Goal: Transaction & Acquisition: Purchase product/service

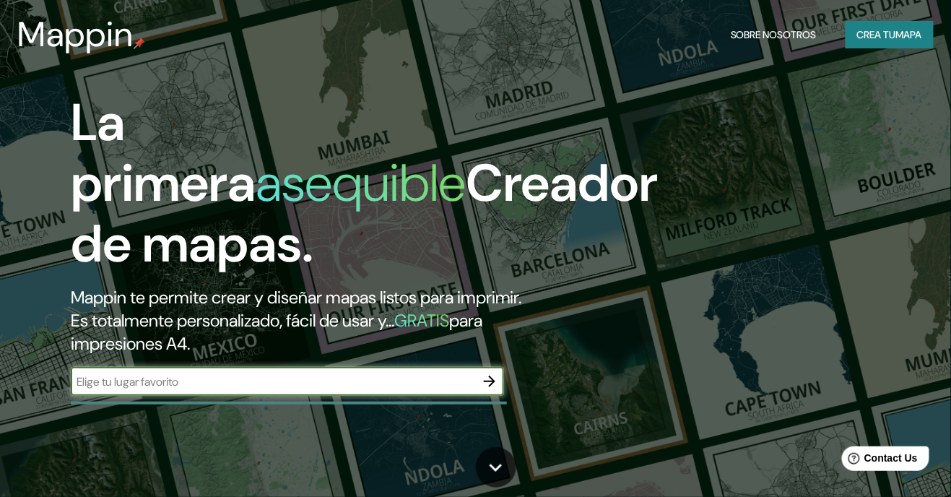
click at [235, 390] on input "text" at bounding box center [273, 381] width 404 height 17
type input "[PERSON_NAME]"
click at [500, 396] on button "button" at bounding box center [489, 381] width 29 height 29
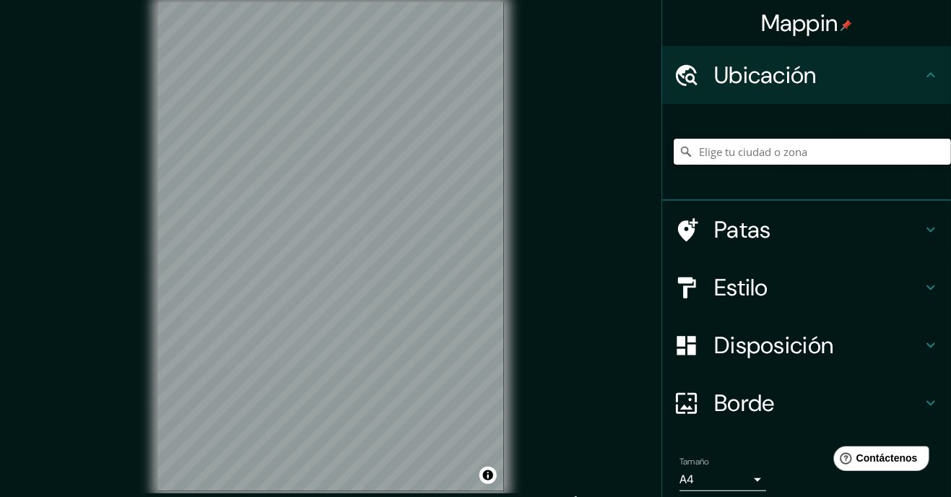
click at [802, 150] on input "Elige tu ciudad o zona" at bounding box center [812, 152] width 277 height 26
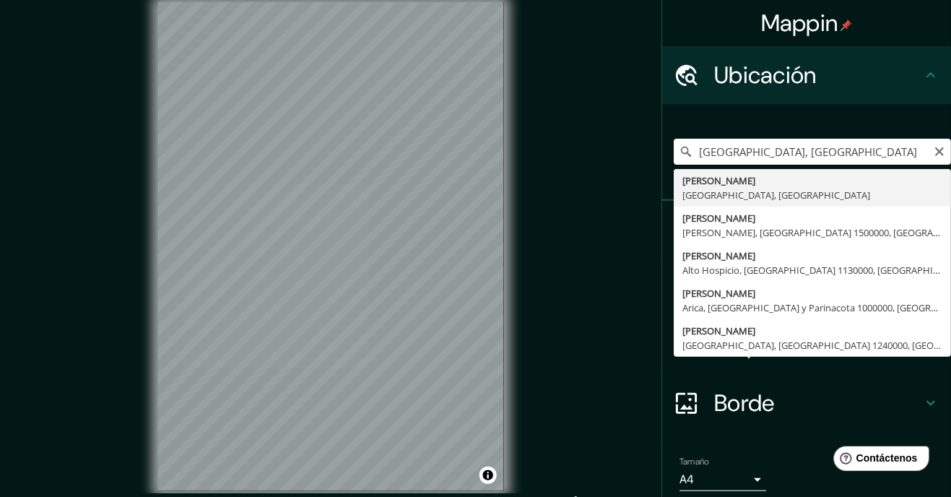
type input "[PERSON_NAME], [GEOGRAPHIC_DATA], [GEOGRAPHIC_DATA]"
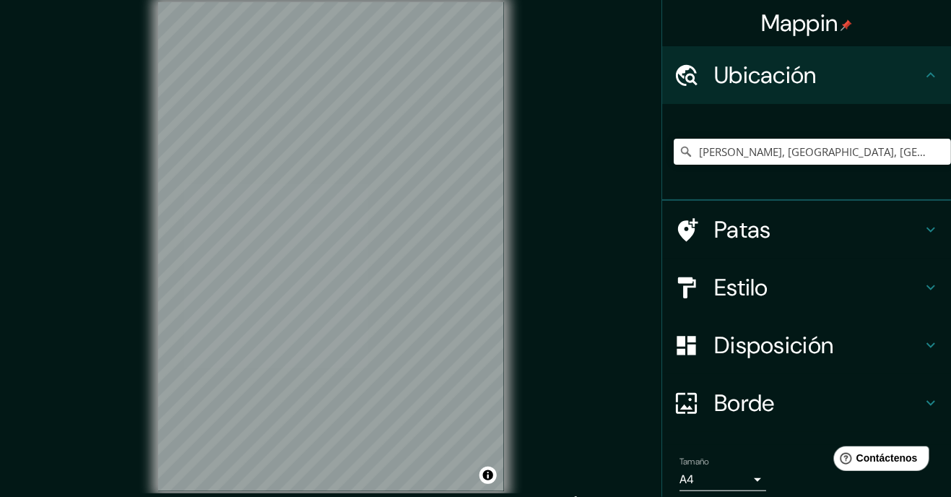
click at [859, 342] on h4 "Disposición" at bounding box center [818, 345] width 208 height 29
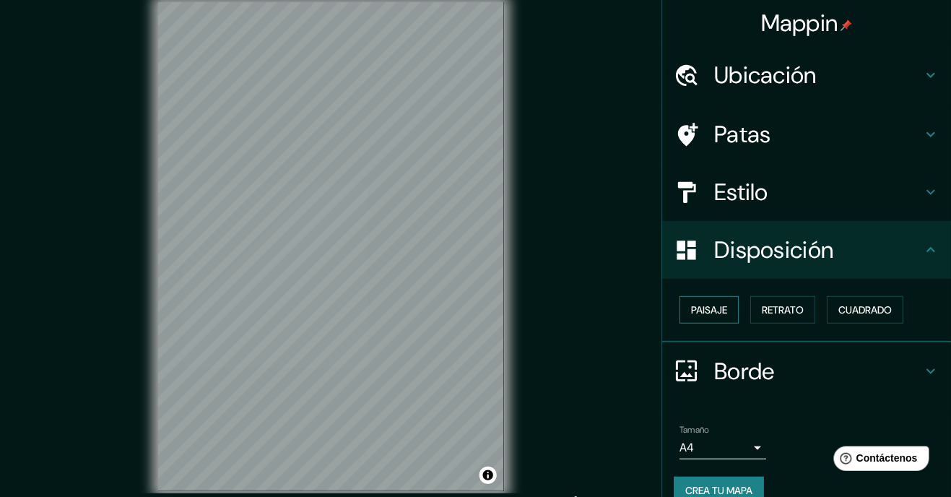
click at [725, 317] on font "Paisaje" at bounding box center [709, 309] width 36 height 19
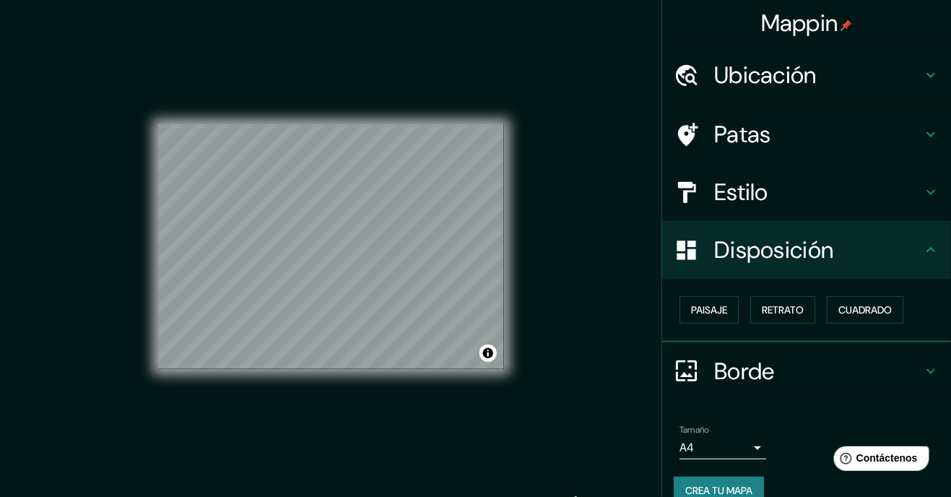
click at [707, 443] on body "Mappin Ubicación [PERSON_NAME], [GEOGRAPHIC_DATA], [GEOGRAPHIC_DATA] Patas Esti…" at bounding box center [475, 248] width 951 height 497
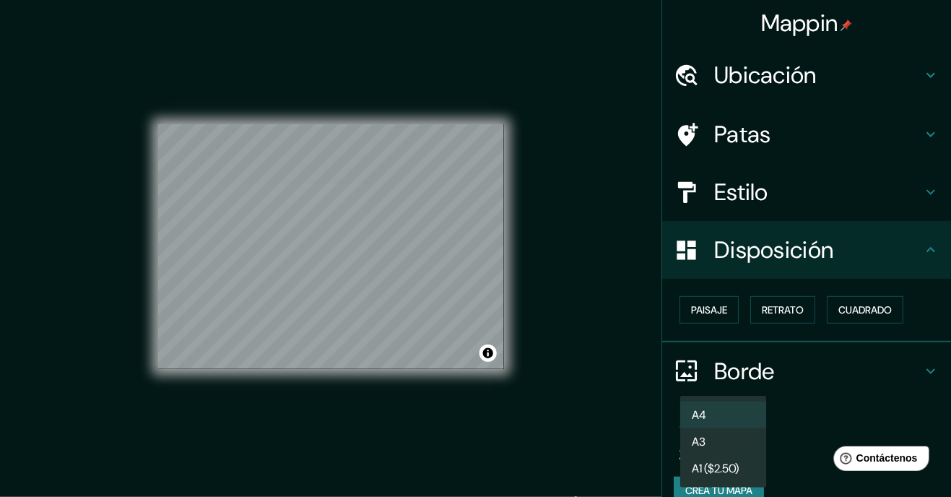
click at [738, 441] on li "A3" at bounding box center [723, 441] width 87 height 27
type input "a4"
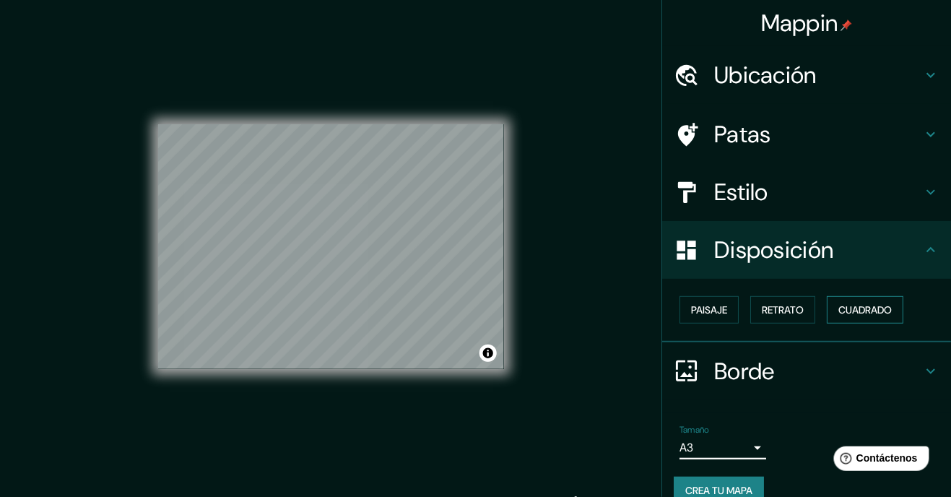
click at [867, 302] on font "Cuadrado" at bounding box center [865, 309] width 53 height 19
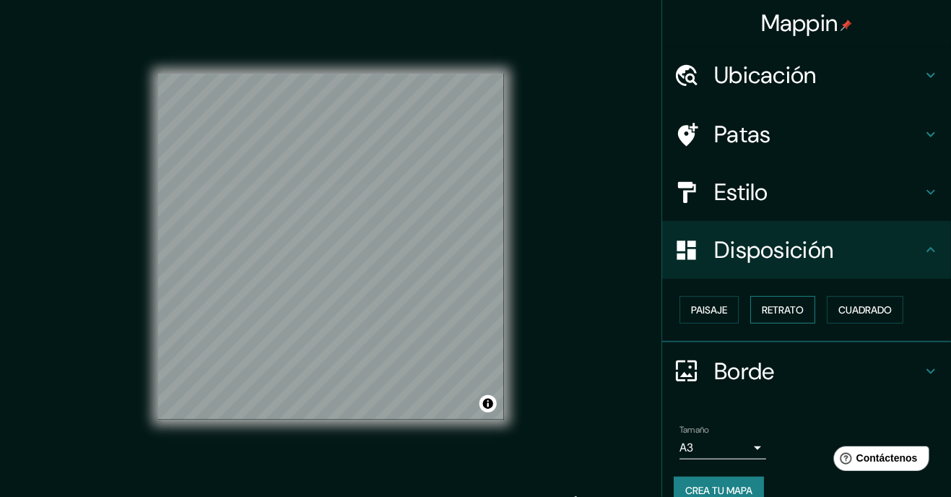
click at [779, 306] on font "Retrato" at bounding box center [783, 309] width 42 height 13
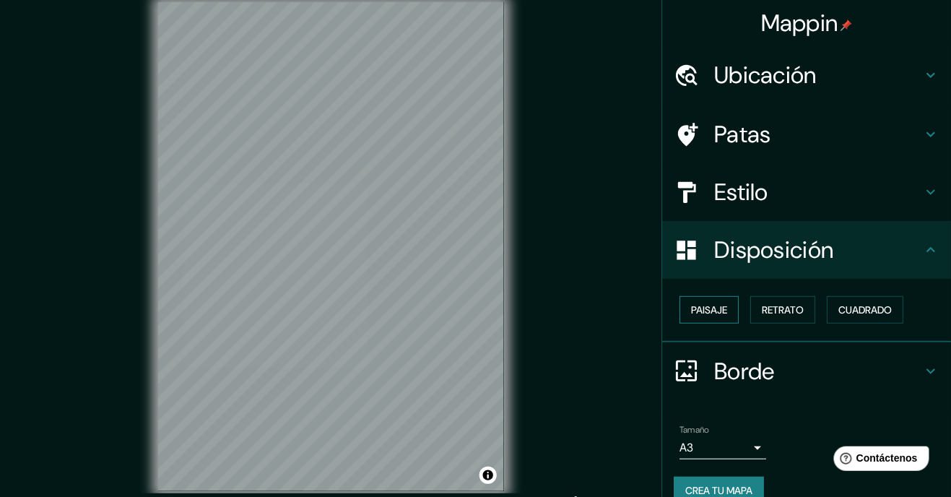
click at [714, 306] on font "Paisaje" at bounding box center [709, 309] width 36 height 13
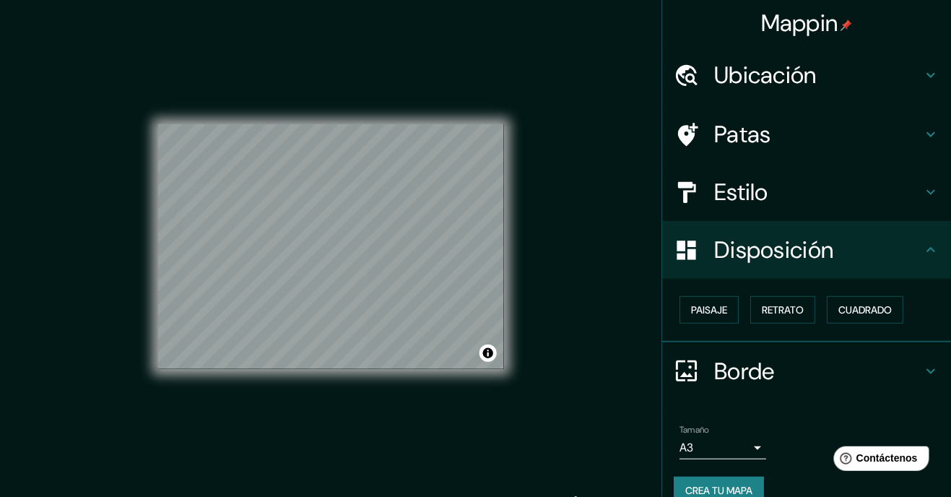
click at [803, 189] on h4 "Estilo" at bounding box center [818, 192] width 208 height 29
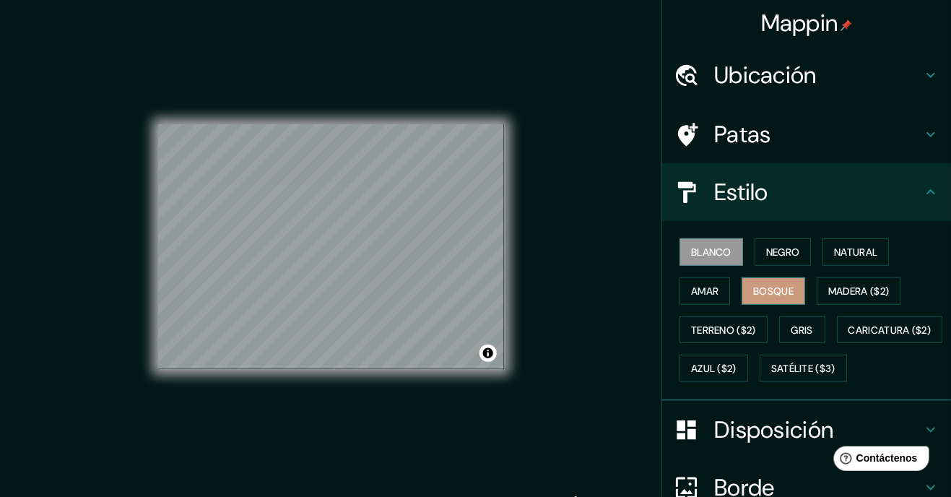
click at [793, 293] on font "Bosque" at bounding box center [773, 291] width 40 height 13
click at [711, 289] on font "Amar" at bounding box center [704, 291] width 27 height 13
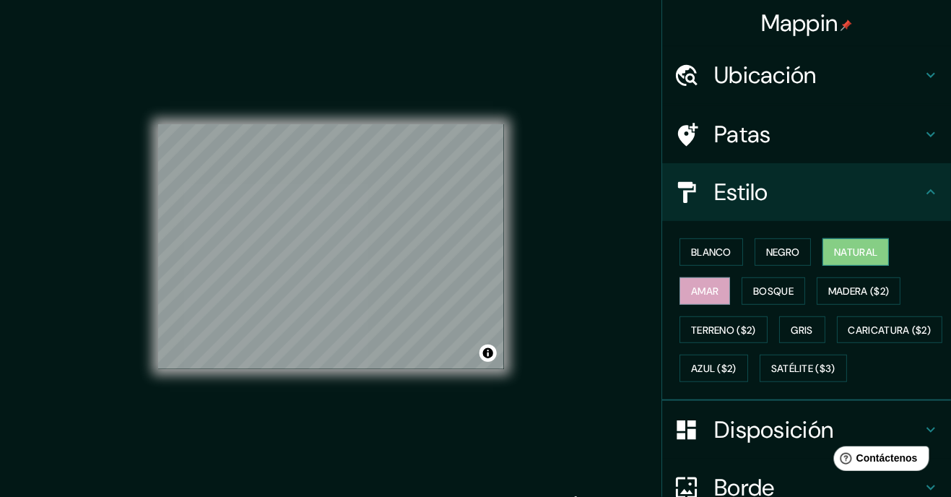
click at [873, 248] on font "Natural" at bounding box center [855, 252] width 43 height 13
click at [735, 251] on button "Blanco" at bounding box center [712, 251] width 64 height 27
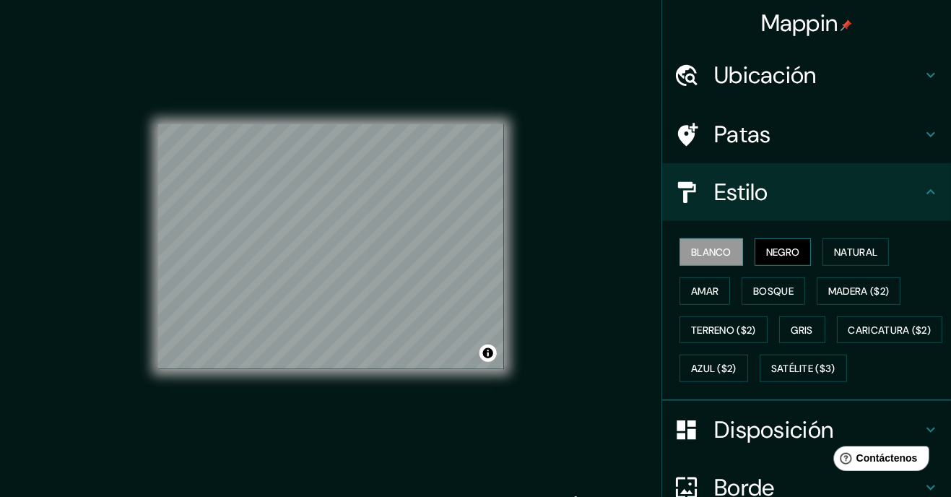
click at [799, 254] on font "Negro" at bounding box center [783, 252] width 34 height 13
click at [720, 250] on font "Blanco" at bounding box center [711, 252] width 40 height 13
click at [779, 293] on font "Bosque" at bounding box center [773, 291] width 40 height 13
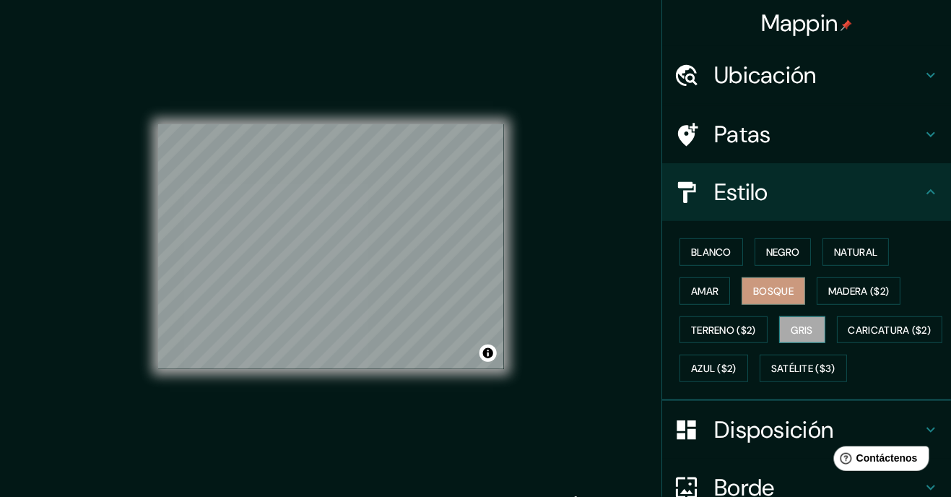
click at [813, 326] on font "Gris" at bounding box center [803, 330] width 22 height 13
click at [771, 376] on font "Satélite ($3)" at bounding box center [803, 369] width 64 height 13
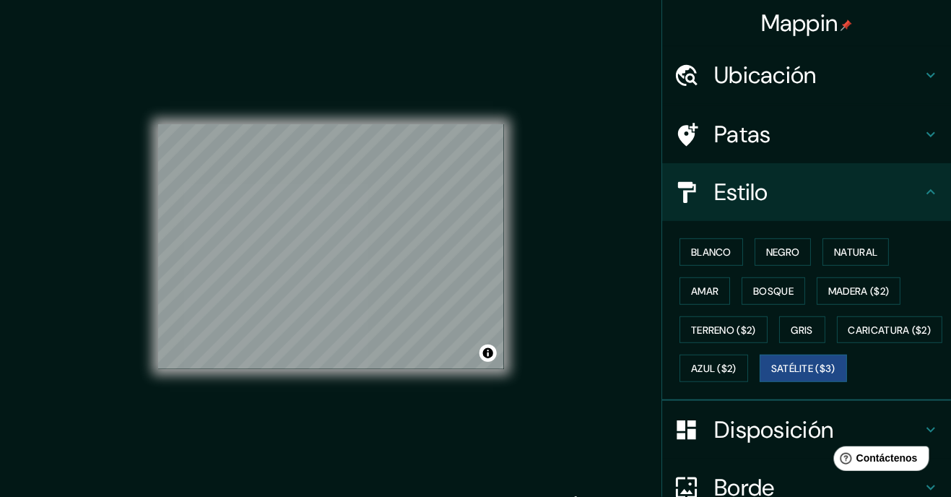
click at [737, 363] on font "Azul ($2)" at bounding box center [714, 369] width 46 height 13
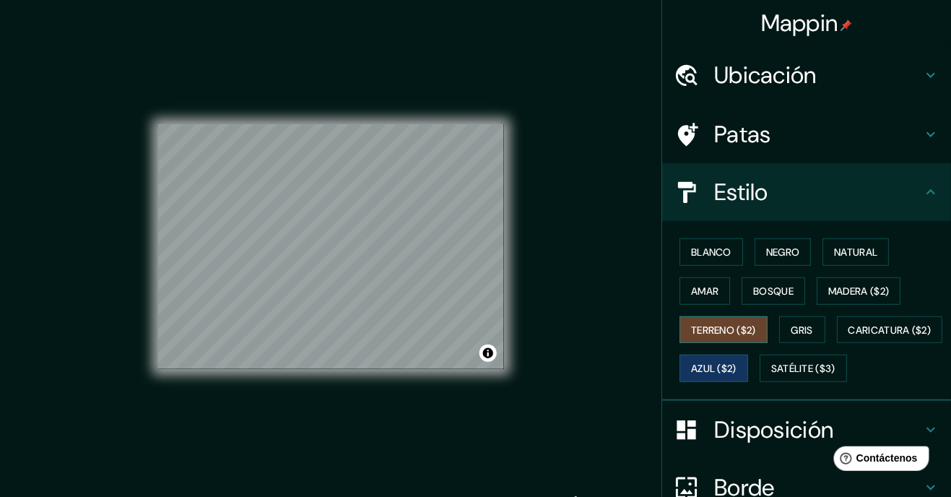
click at [849, 337] on font "Caricatura ($2)" at bounding box center [890, 330] width 83 height 13
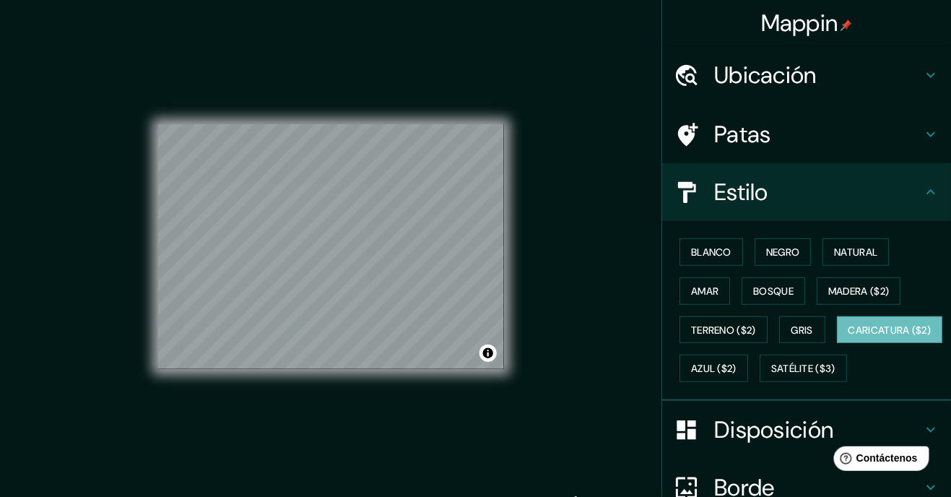
click at [756, 330] on font "Terreno ($2)" at bounding box center [723, 330] width 65 height 13
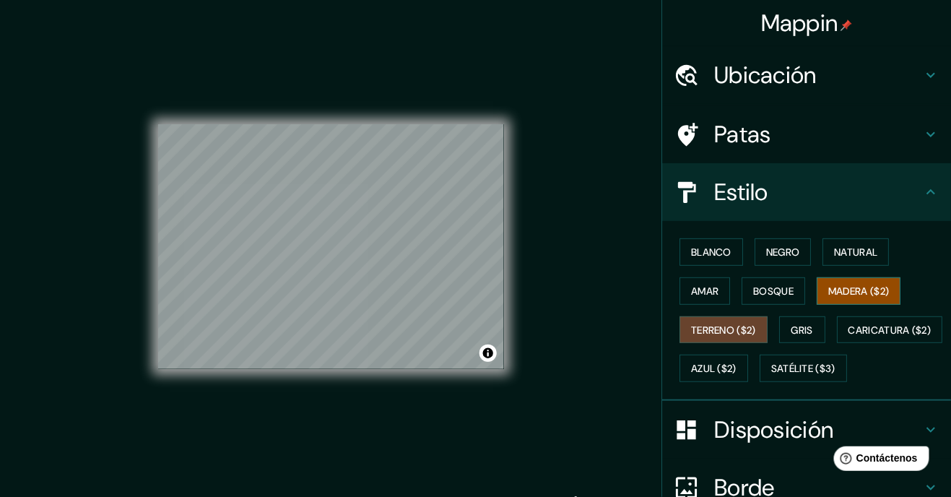
click at [864, 285] on font "Madera ($2)" at bounding box center [858, 291] width 61 height 13
click at [780, 290] on font "Bosque" at bounding box center [773, 291] width 40 height 13
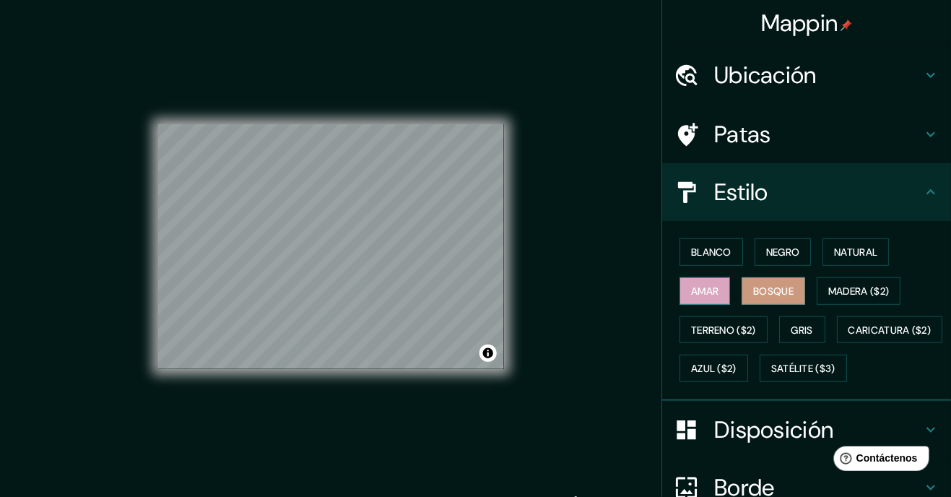
click at [711, 291] on font "Amar" at bounding box center [704, 291] width 27 height 13
